Goal: Task Accomplishment & Management: Manage account settings

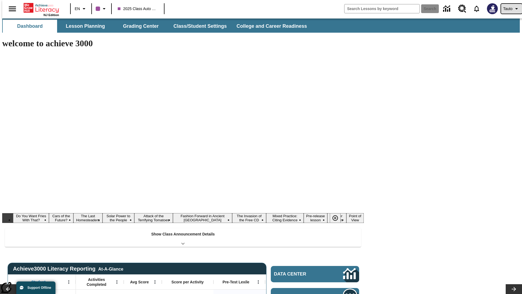
click at [509, 9] on span "Tauto" at bounding box center [507, 9] width 9 height 6
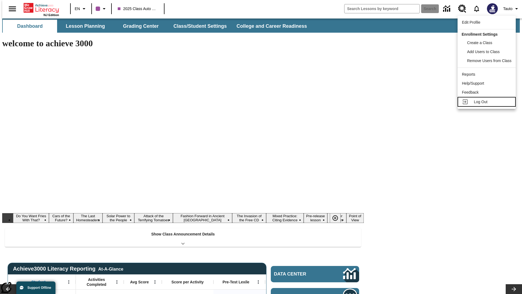
click at [488, 102] on span "Log Out" at bounding box center [481, 102] width 14 height 4
